Goal: Task Accomplishment & Management: Manage account settings

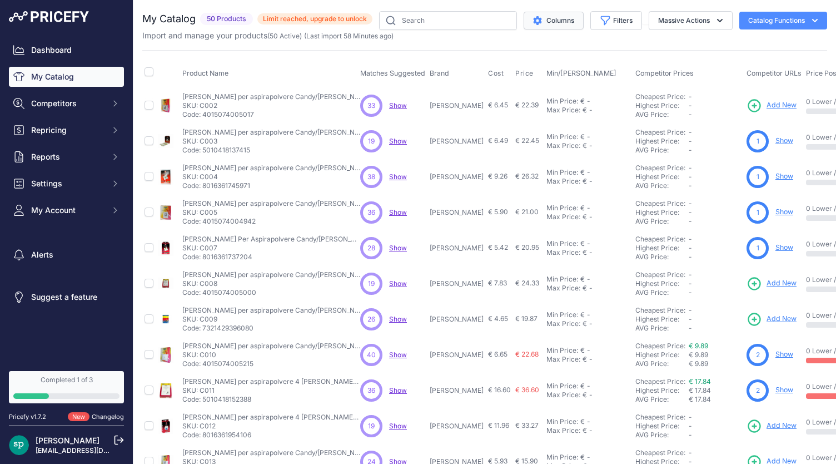
click at [551, 17] on button "Columns" at bounding box center [554, 21] width 60 height 18
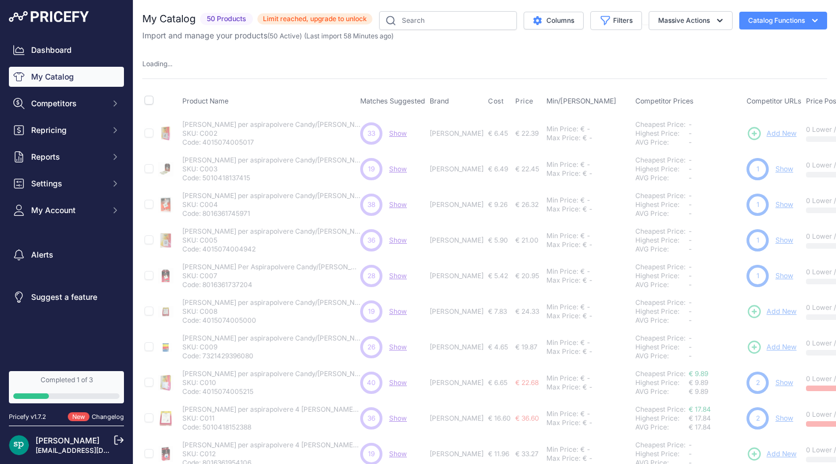
click at [227, 45] on div "My Catalog 50 Products" at bounding box center [484, 347] width 685 height 673
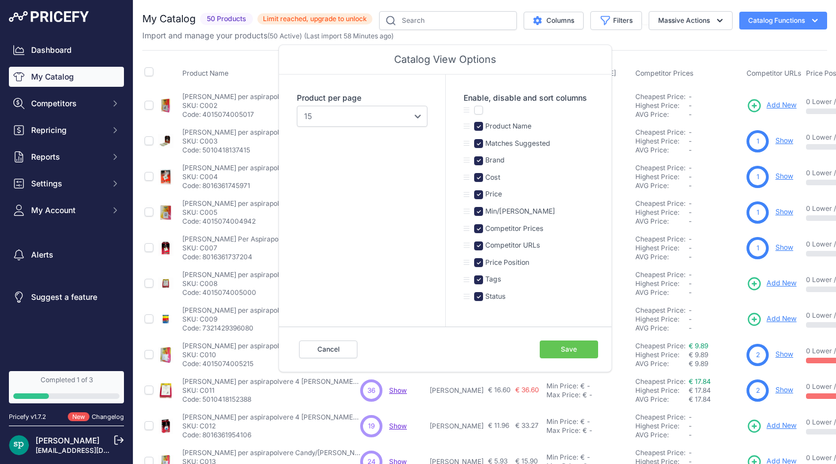
click at [57, 78] on link "My Catalog" at bounding box center [66, 77] width 115 height 20
click at [227, 52] on div "Product Name Matches Suggested Brand Cost" at bounding box center [484, 336] width 685 height 572
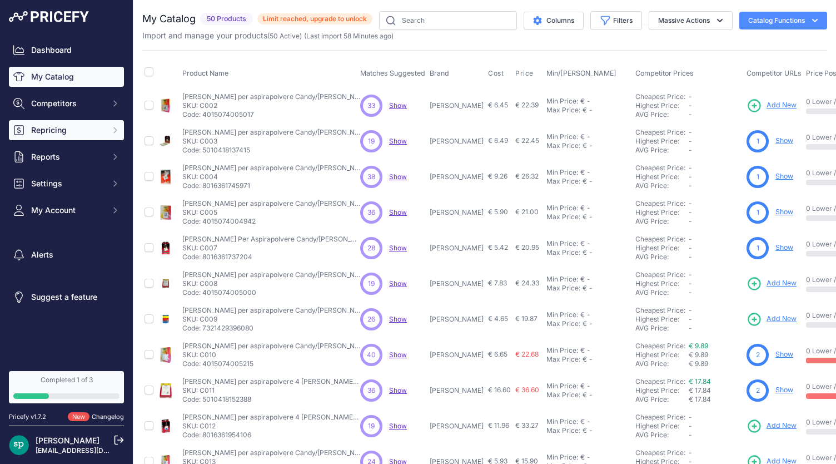
click at [77, 128] on span "Repricing" at bounding box center [67, 130] width 73 height 11
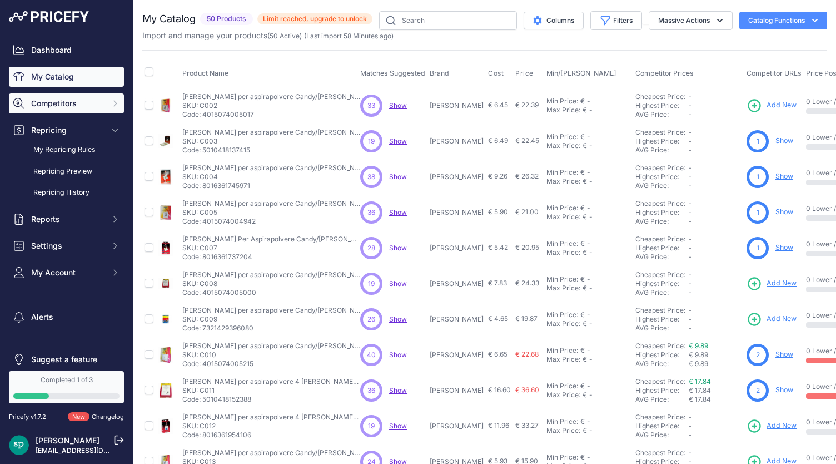
click at [77, 108] on span "Competitors" at bounding box center [67, 103] width 73 height 11
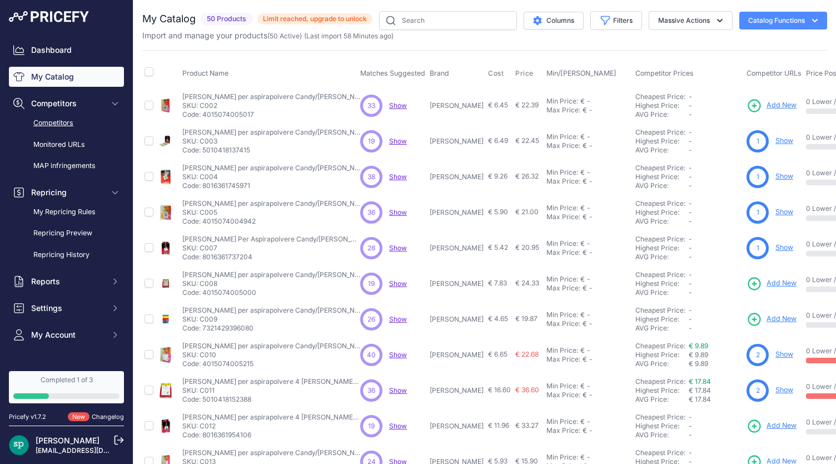
click at [67, 120] on link "Competitors" at bounding box center [66, 122] width 115 height 19
click at [57, 125] on link "Competitors" at bounding box center [66, 122] width 115 height 19
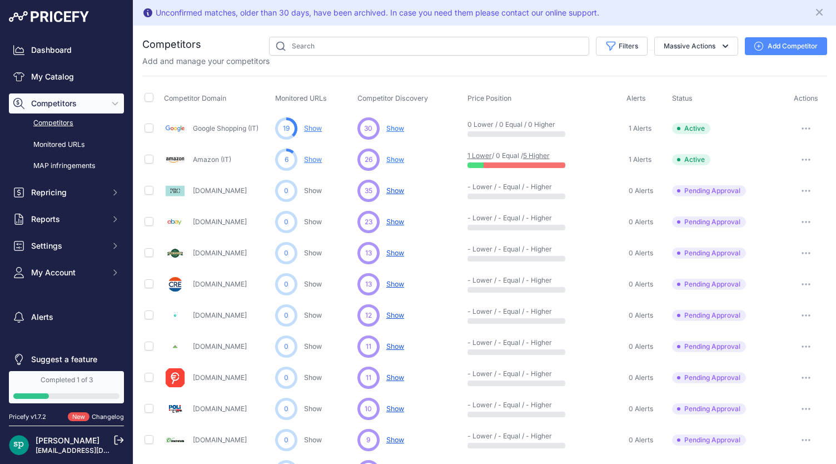
click at [802, 159] on icon "button" at bounding box center [806, 159] width 9 height 2
click at [760, 199] on button "Disable" at bounding box center [778, 201] width 93 height 18
click at [59, 73] on link "My Catalog" at bounding box center [66, 77] width 115 height 20
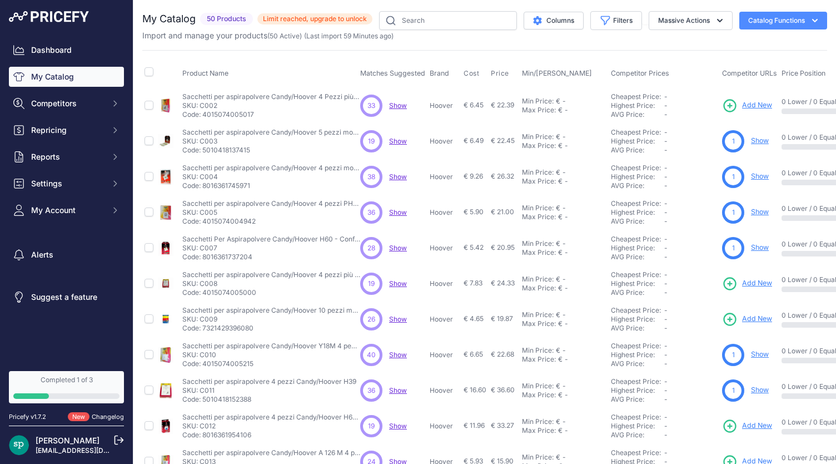
click at [810, 21] on icon "button" at bounding box center [815, 20] width 11 height 11
click at [120, 439] on icon at bounding box center [119, 440] width 10 height 10
